Goal: Transaction & Acquisition: Download file/media

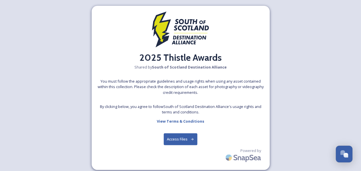
click at [179, 138] on button "Access Files" at bounding box center [181, 139] width 34 height 12
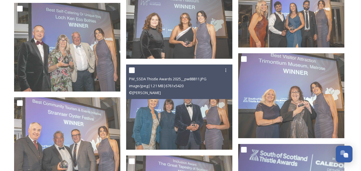
scroll to position [1055, 0]
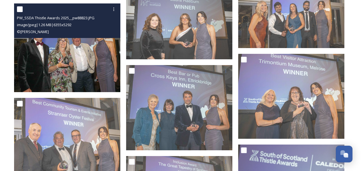
click at [20, 10] on input "checkbox" at bounding box center [20, 9] width 6 height 6
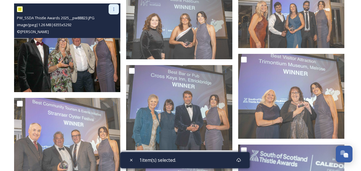
click at [114, 7] on icon at bounding box center [113, 9] width 5 height 5
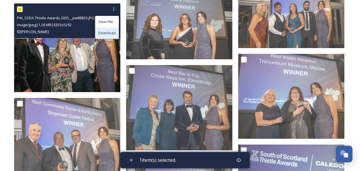
click at [109, 32] on span "Download" at bounding box center [107, 32] width 18 height 5
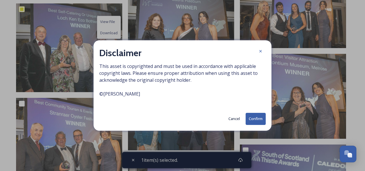
click at [254, 119] on button "Confirm" at bounding box center [256, 119] width 20 height 12
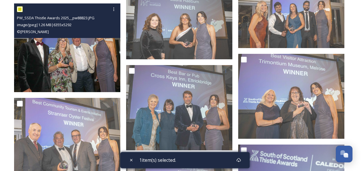
click at [20, 9] on input "checkbox" at bounding box center [20, 9] width 6 height 6
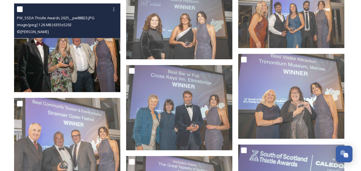
click at [20, 10] on input "checkbox" at bounding box center [20, 9] width 6 height 6
checkbox input "true"
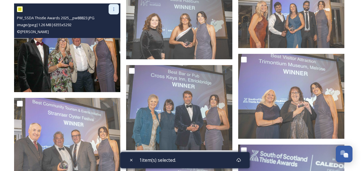
click at [113, 9] on icon at bounding box center [113, 9] width 5 height 5
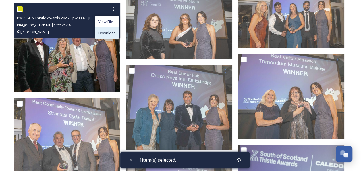
click at [109, 32] on span "Download" at bounding box center [107, 32] width 18 height 5
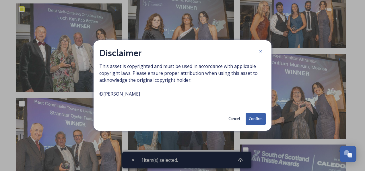
click at [264, 118] on button "Confirm" at bounding box center [256, 119] width 20 height 12
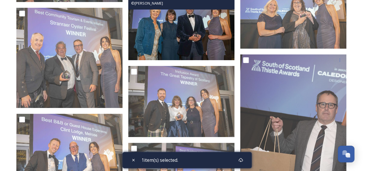
scroll to position [1152, 0]
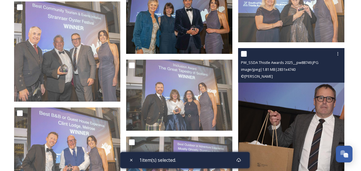
click at [265, 89] on img at bounding box center [291, 137] width 106 height 178
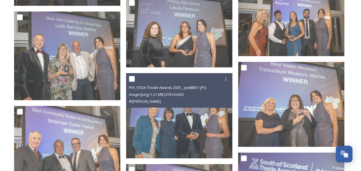
scroll to position [1048, 0]
